Goal: Information Seeking & Learning: Learn about a topic

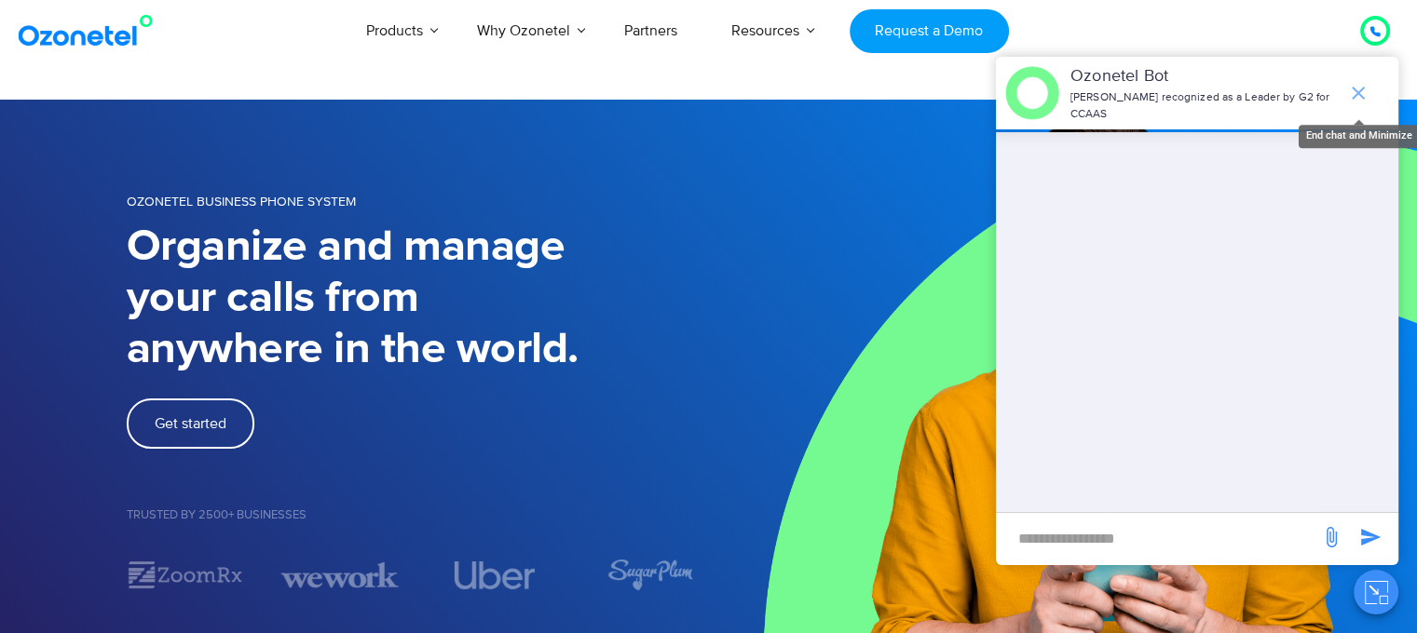
click at [1360, 75] on span "end chat or minimize" at bounding box center [1358, 93] width 37 height 37
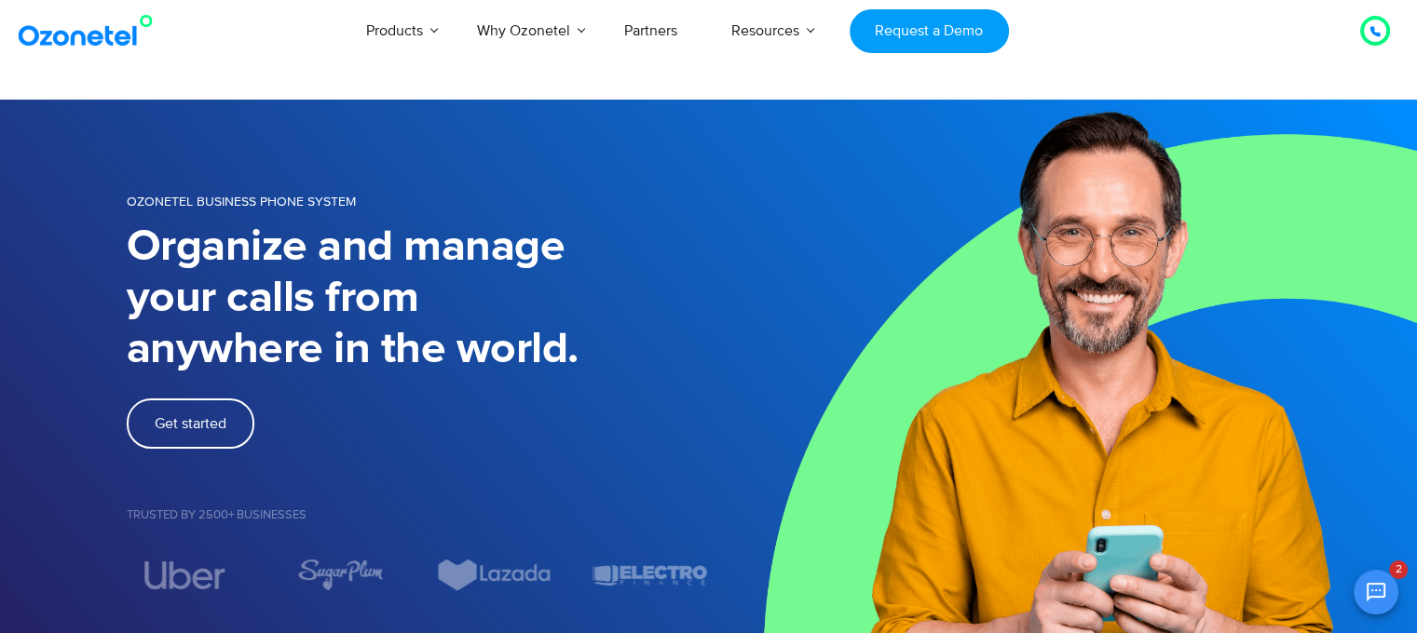
click at [1148, 257] on img at bounding box center [1063, 391] width 709 height 582
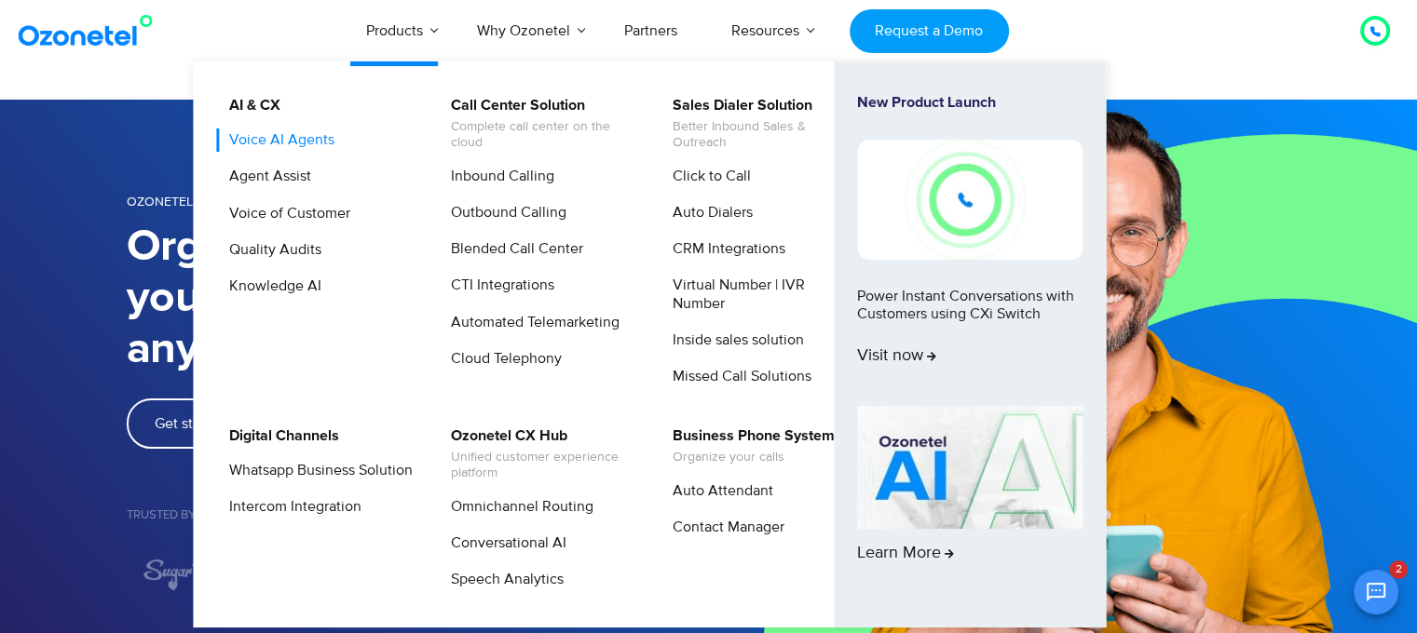
click at [306, 148] on link "Voice AI Agents" at bounding box center [277, 140] width 120 height 23
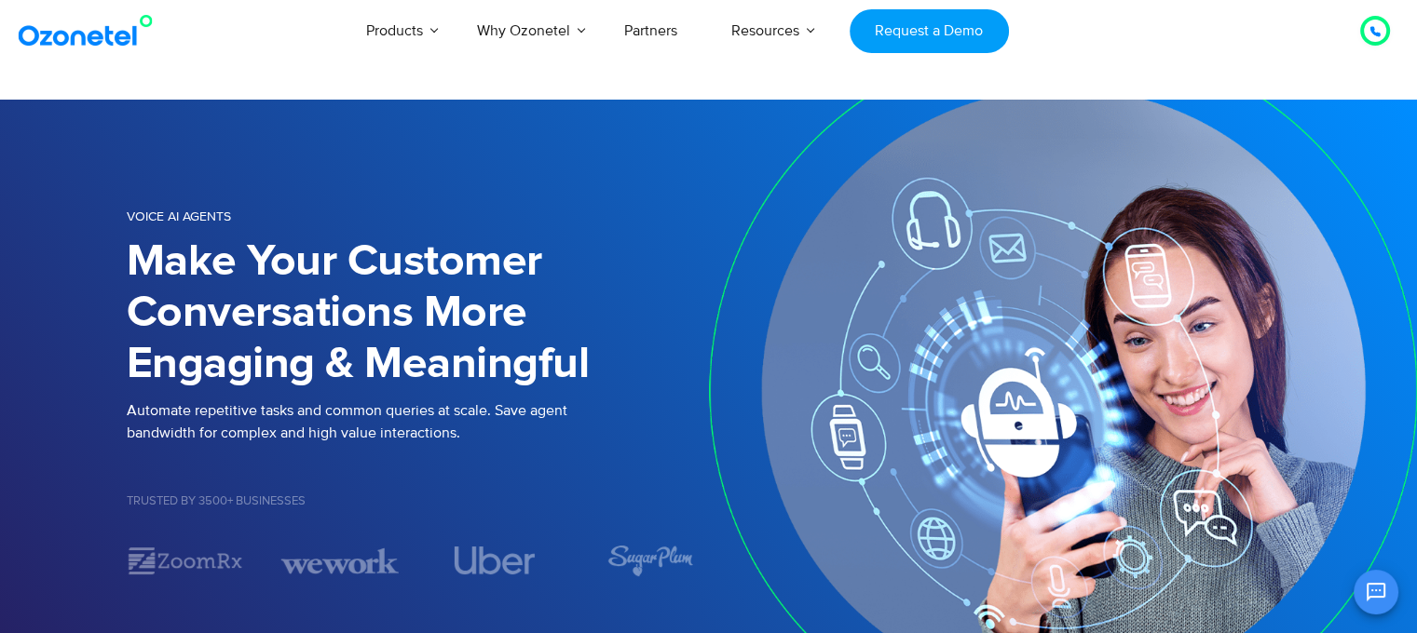
click at [318, 362] on h1 "Make Your Customer Conversations More Engaging & Meaningful" at bounding box center [418, 314] width 582 height 154
click at [514, 329] on h1 "Make Your Customer Conversations More Engaging & Meaningful" at bounding box center [418, 314] width 582 height 154
click at [466, 196] on div "Voice AI Agents Make Your Customer Conversations More Engaging & Meaningful Aut…" at bounding box center [709, 391] width 1192 height 452
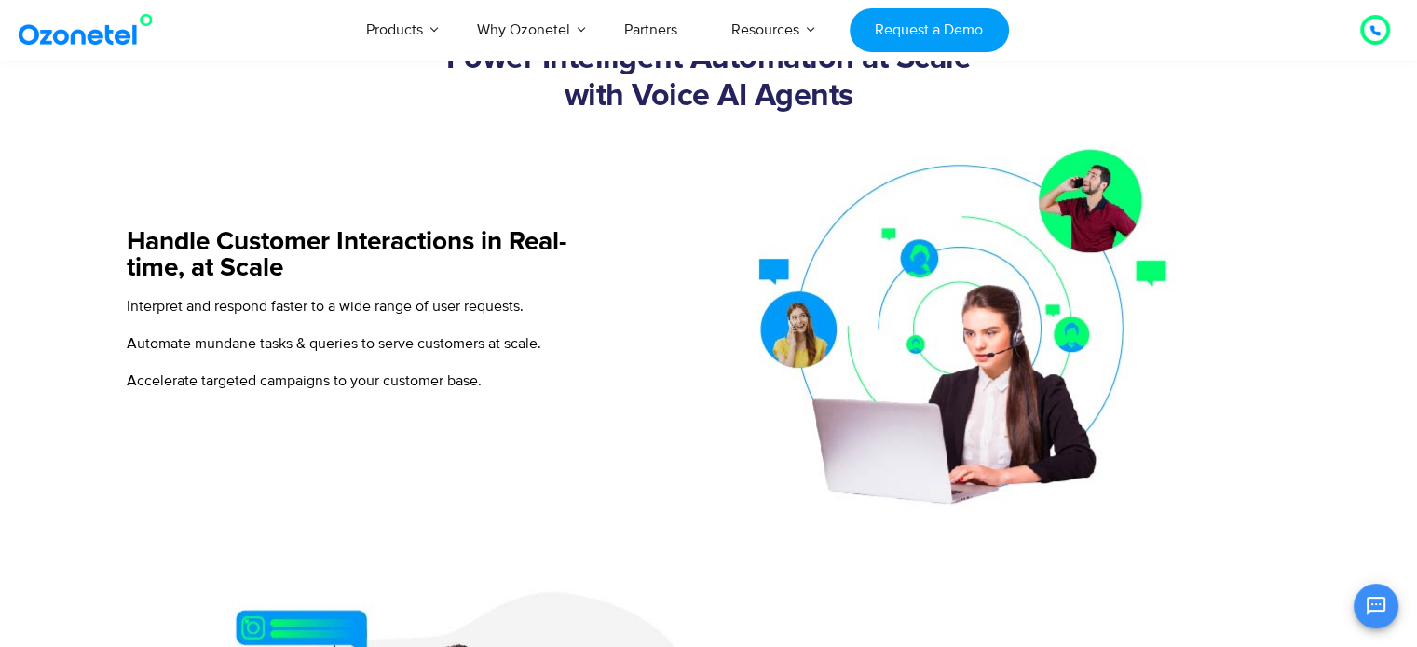
scroll to position [745, 0]
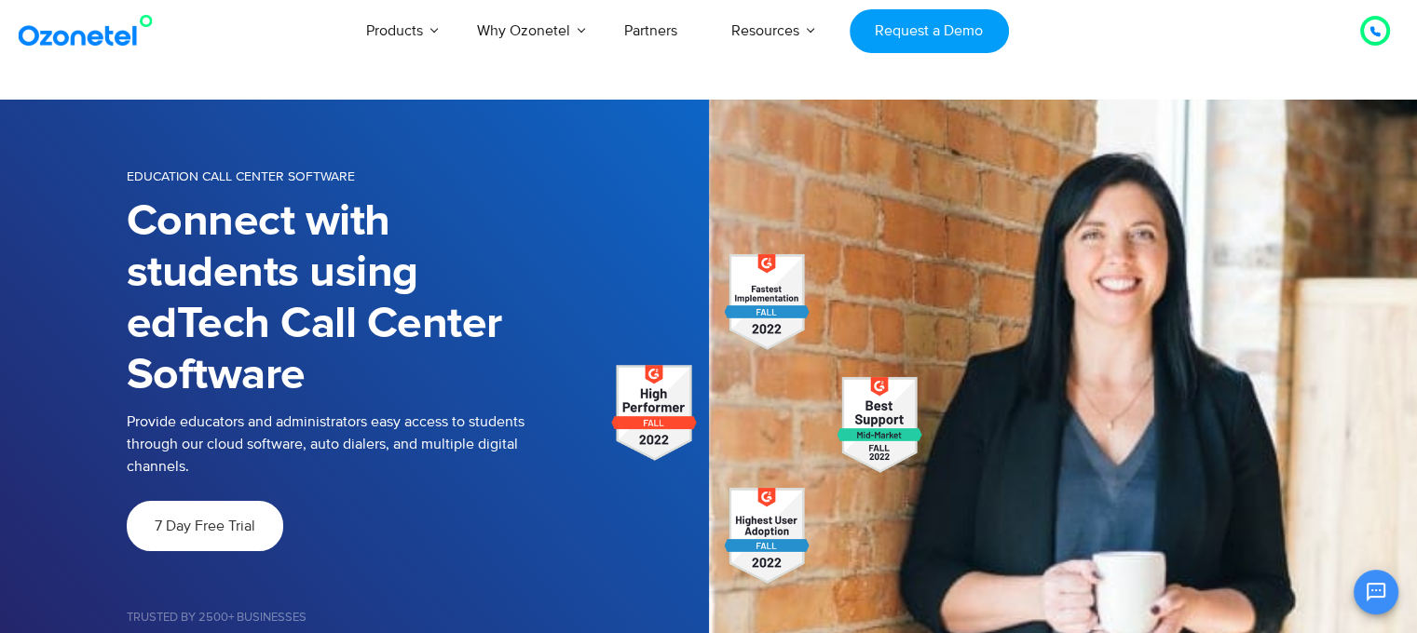
scroll to position [185, 0]
